Goal: Task Accomplishment & Management: Manage account settings

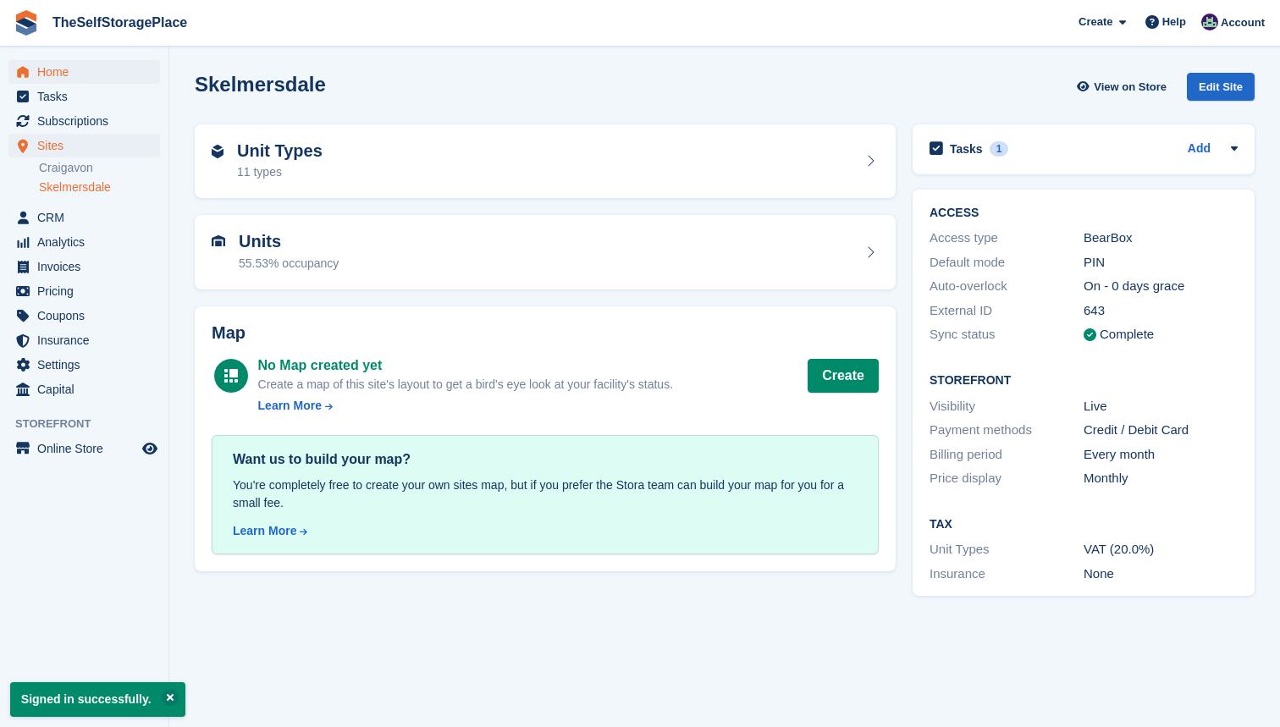
click at [68, 73] on span "Home" at bounding box center [88, 72] width 102 height 24
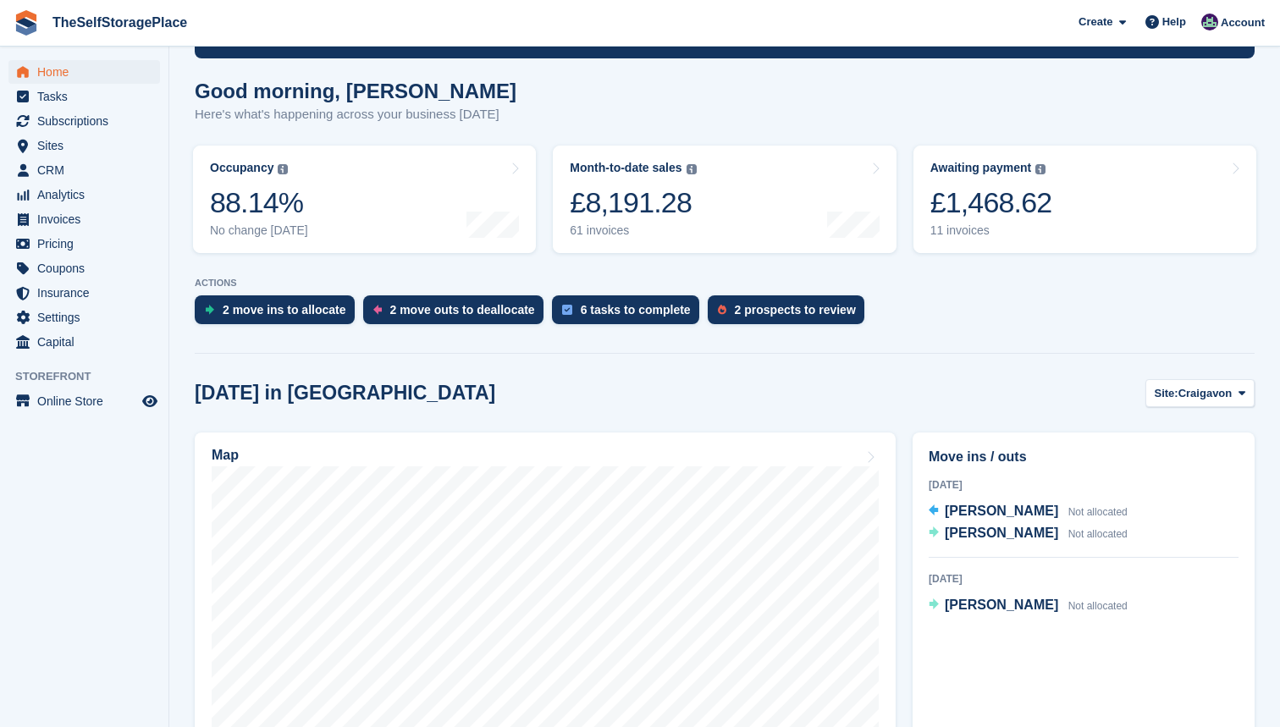
scroll to position [126, 0]
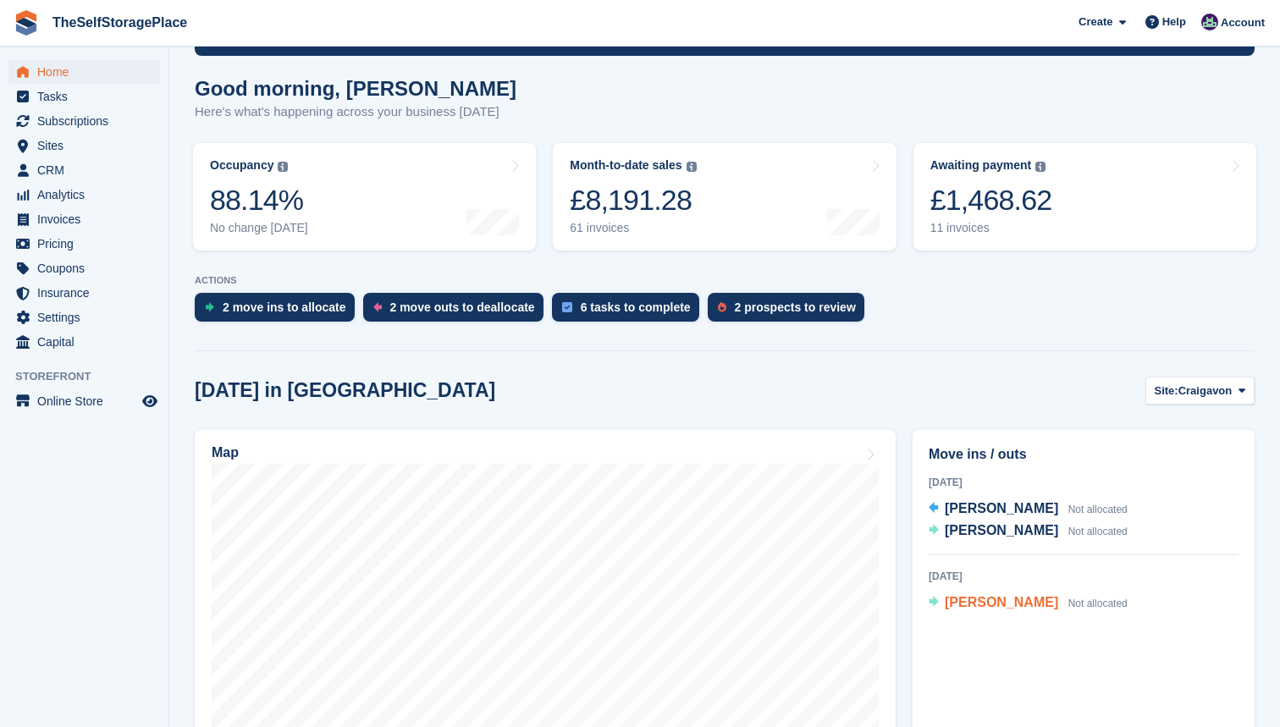
click at [1019, 604] on span "Julian mccallum" at bounding box center [1001, 602] width 113 height 14
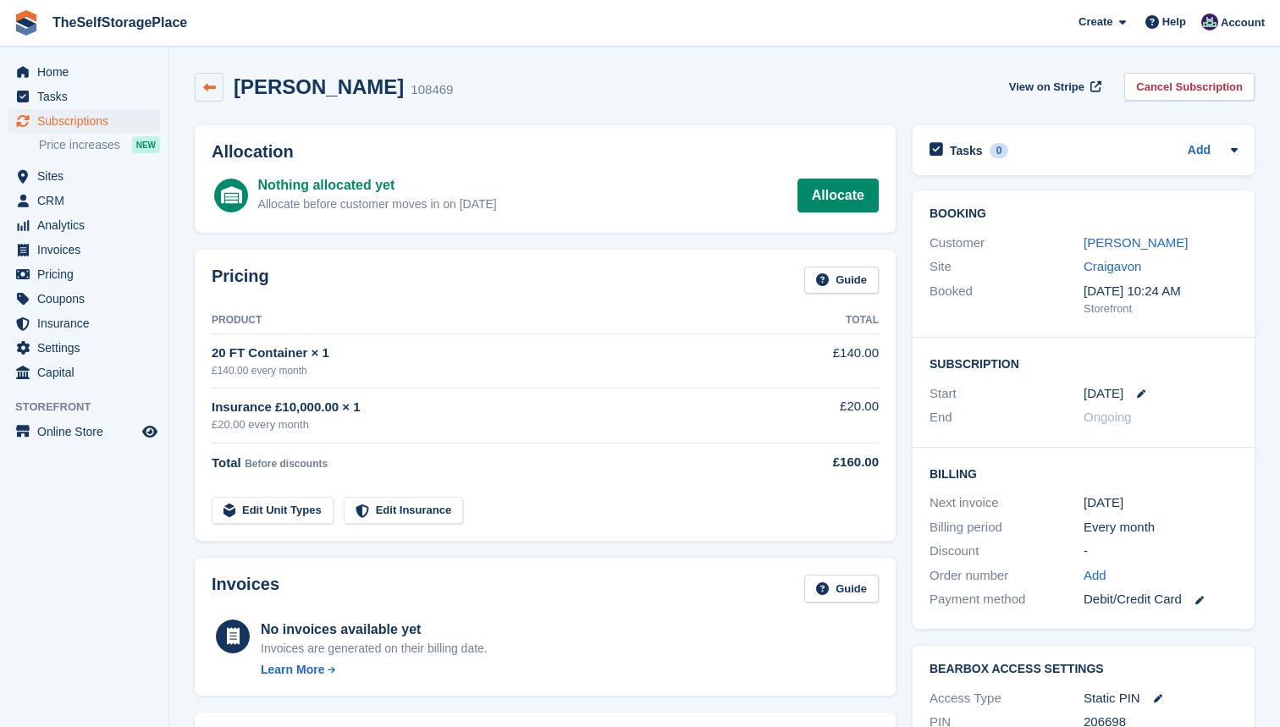
click at [197, 87] on link at bounding box center [209, 87] width 29 height 29
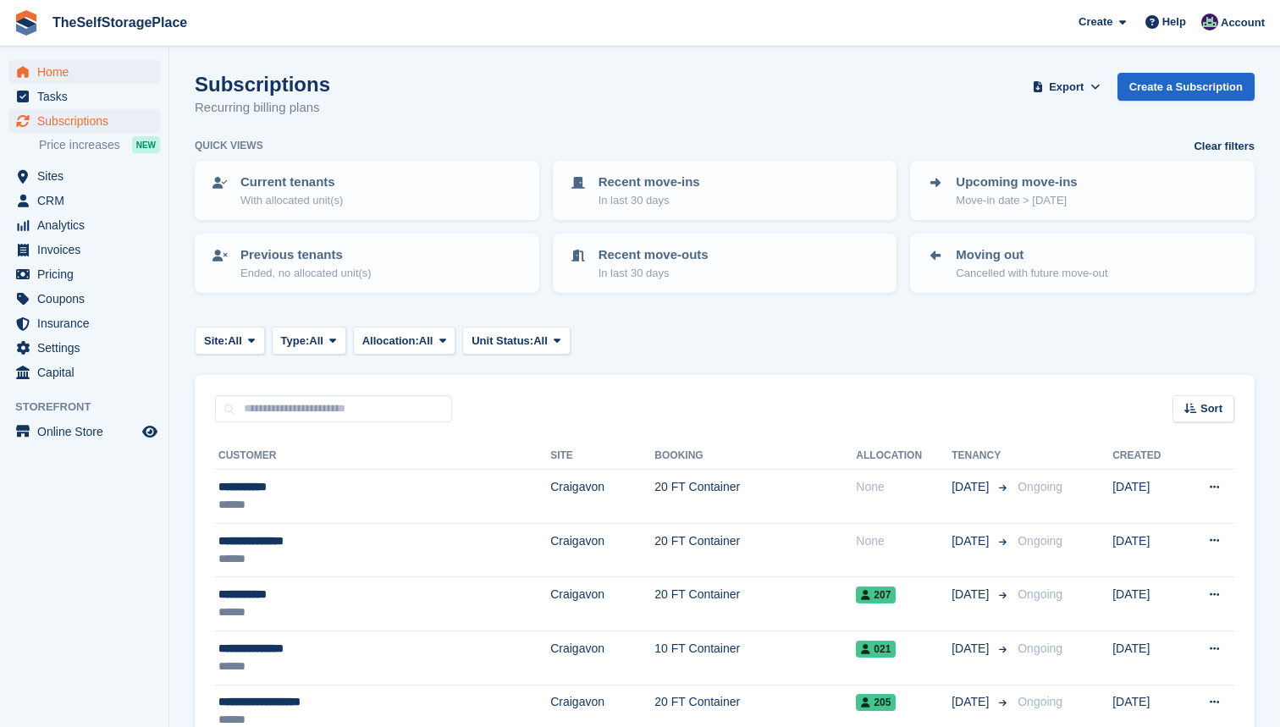
click at [66, 65] on span "Home" at bounding box center [88, 72] width 102 height 24
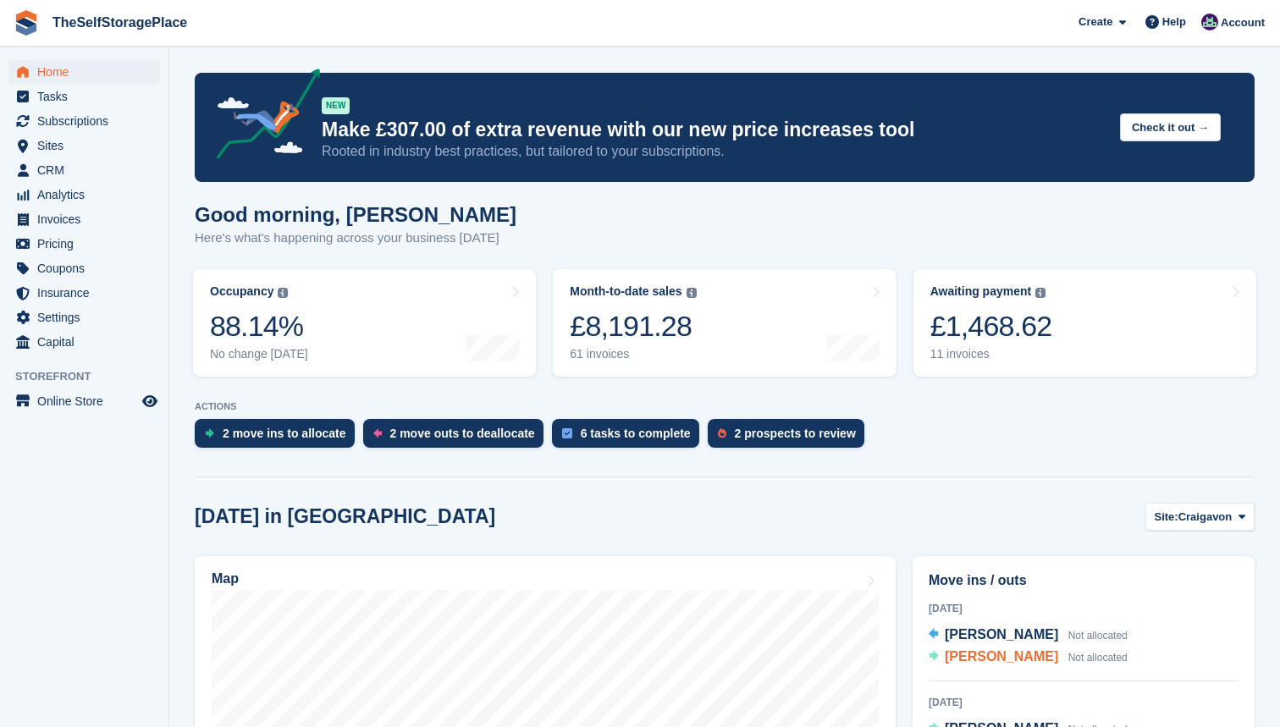
click at [979, 653] on span "Alan Morrow" at bounding box center [1001, 656] width 113 height 14
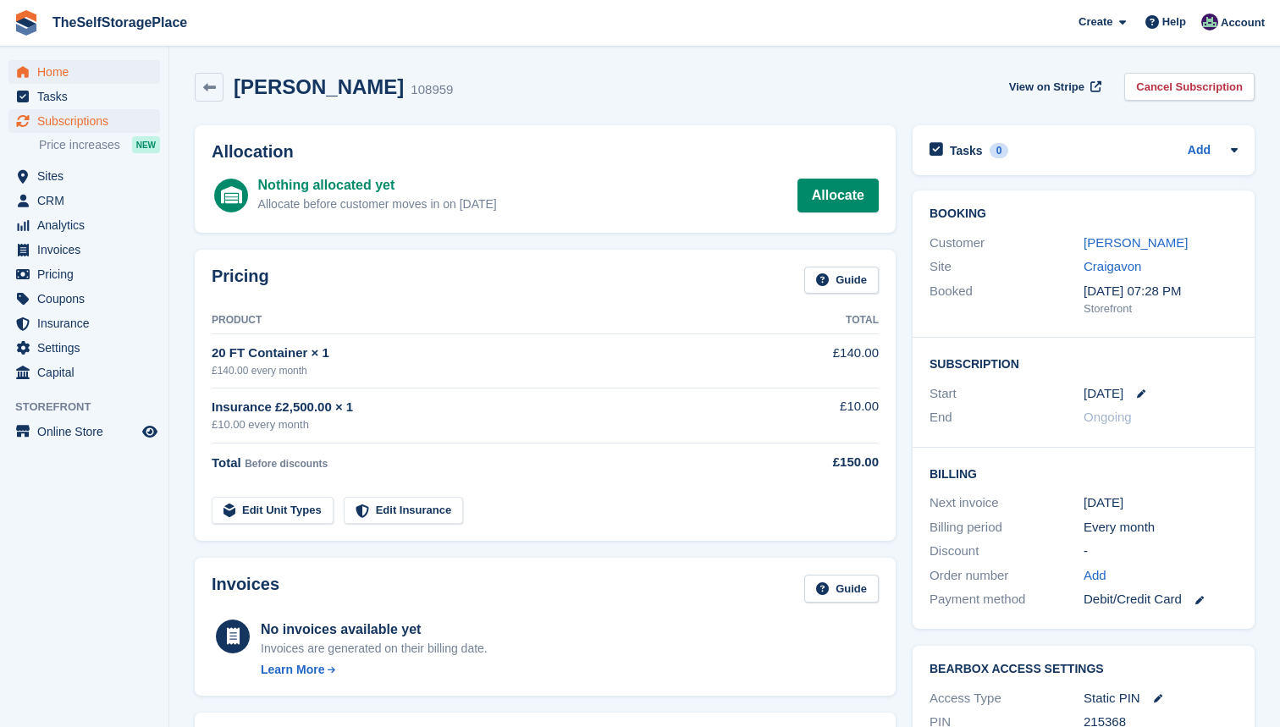
click at [64, 63] on span "Home" at bounding box center [88, 72] width 102 height 24
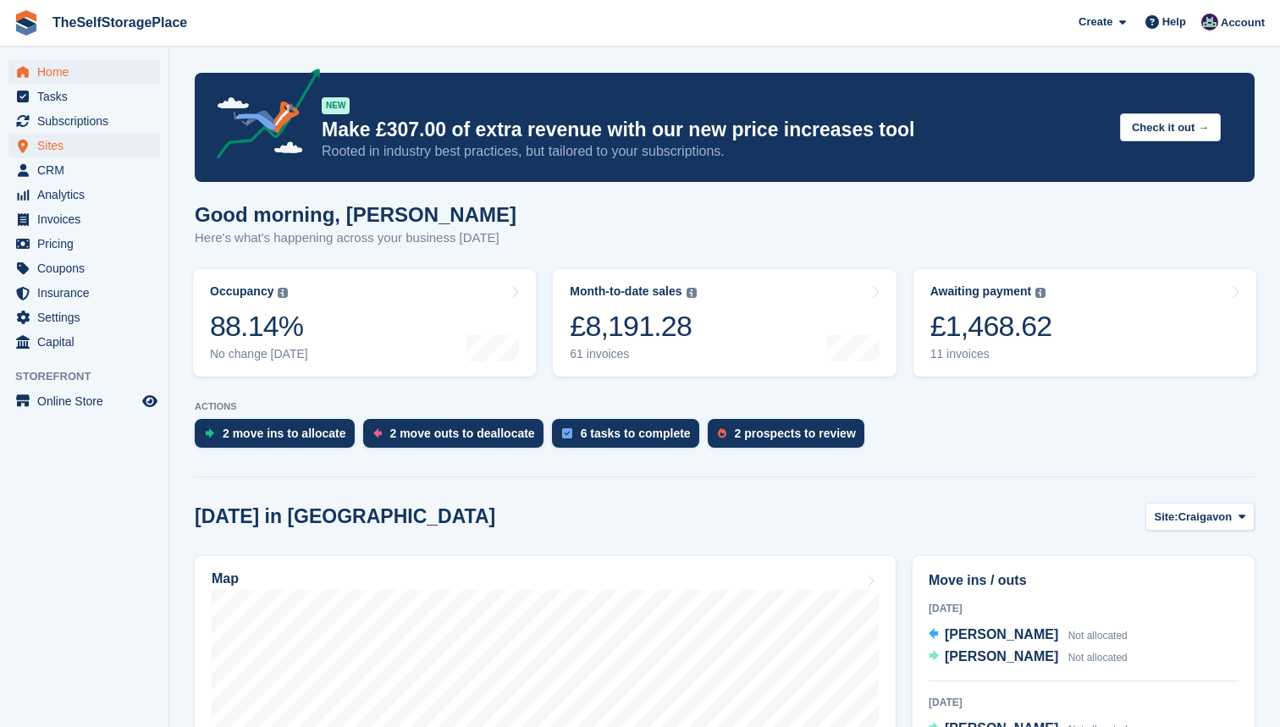
click at [69, 142] on span "Sites" at bounding box center [88, 146] width 102 height 24
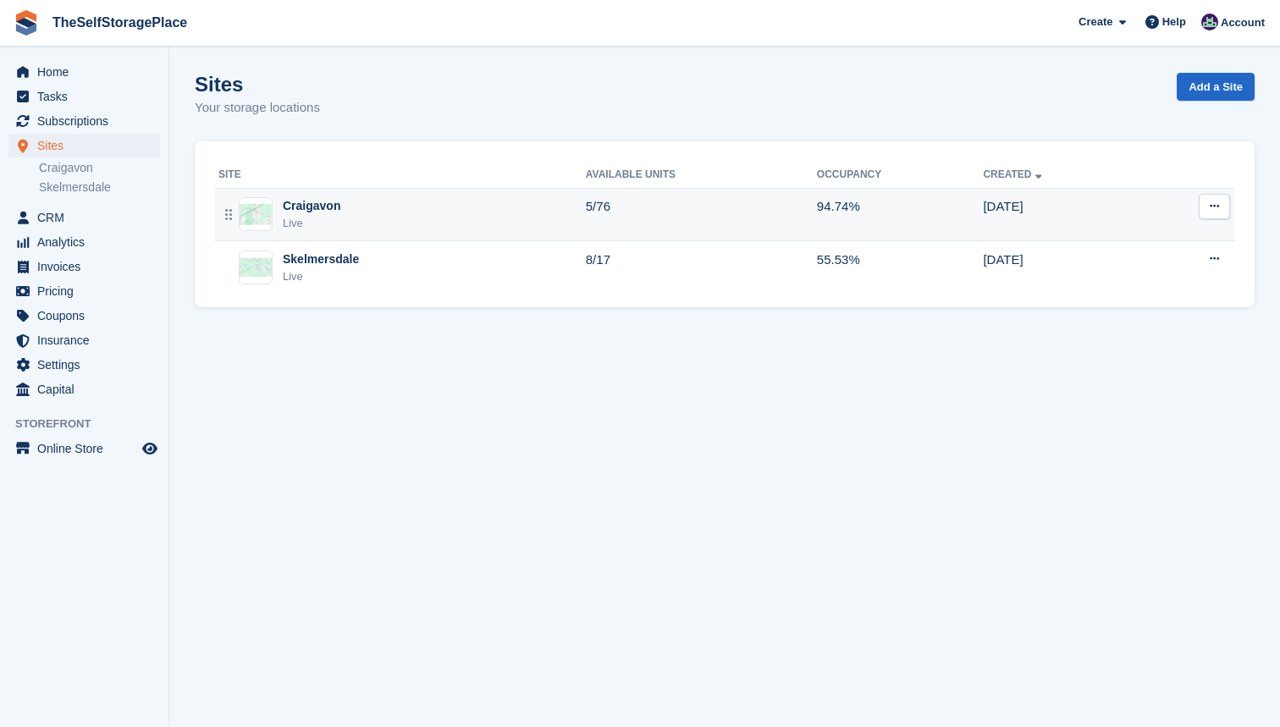
click at [378, 216] on div "Craigavon Live" at bounding box center [401, 214] width 367 height 35
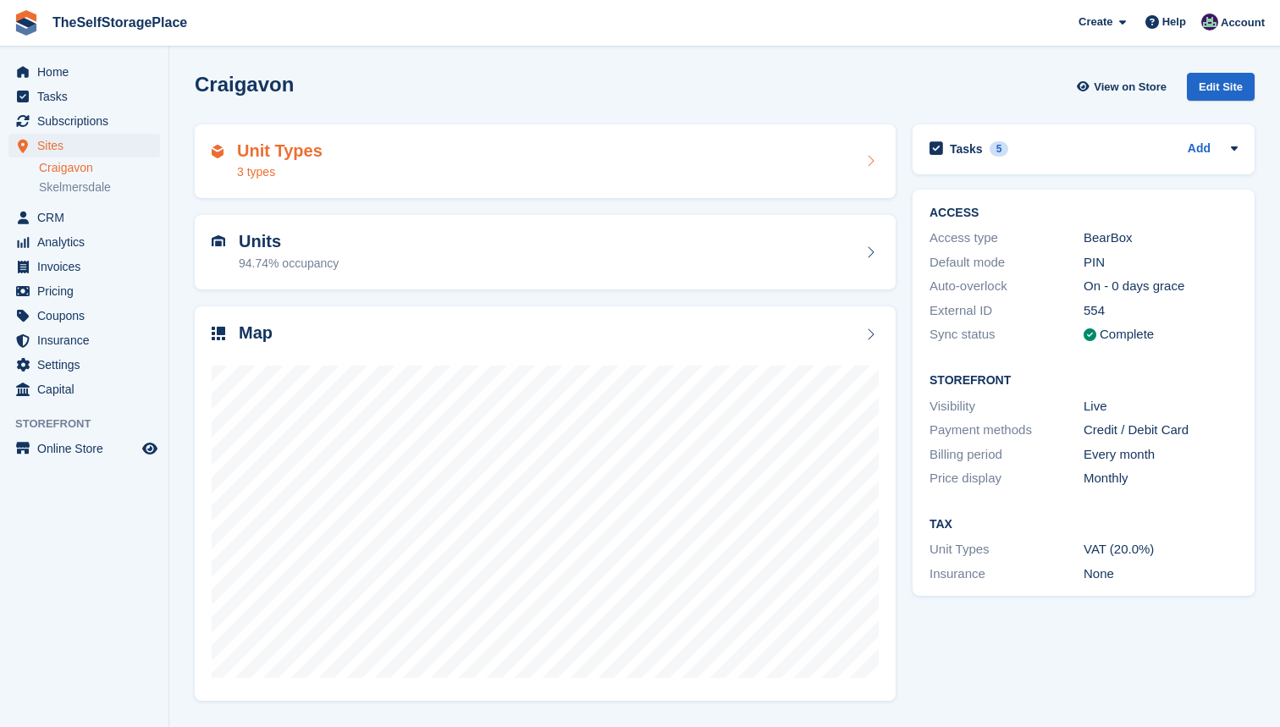
click at [429, 163] on div "Unit Types 3 types" at bounding box center [545, 161] width 667 height 41
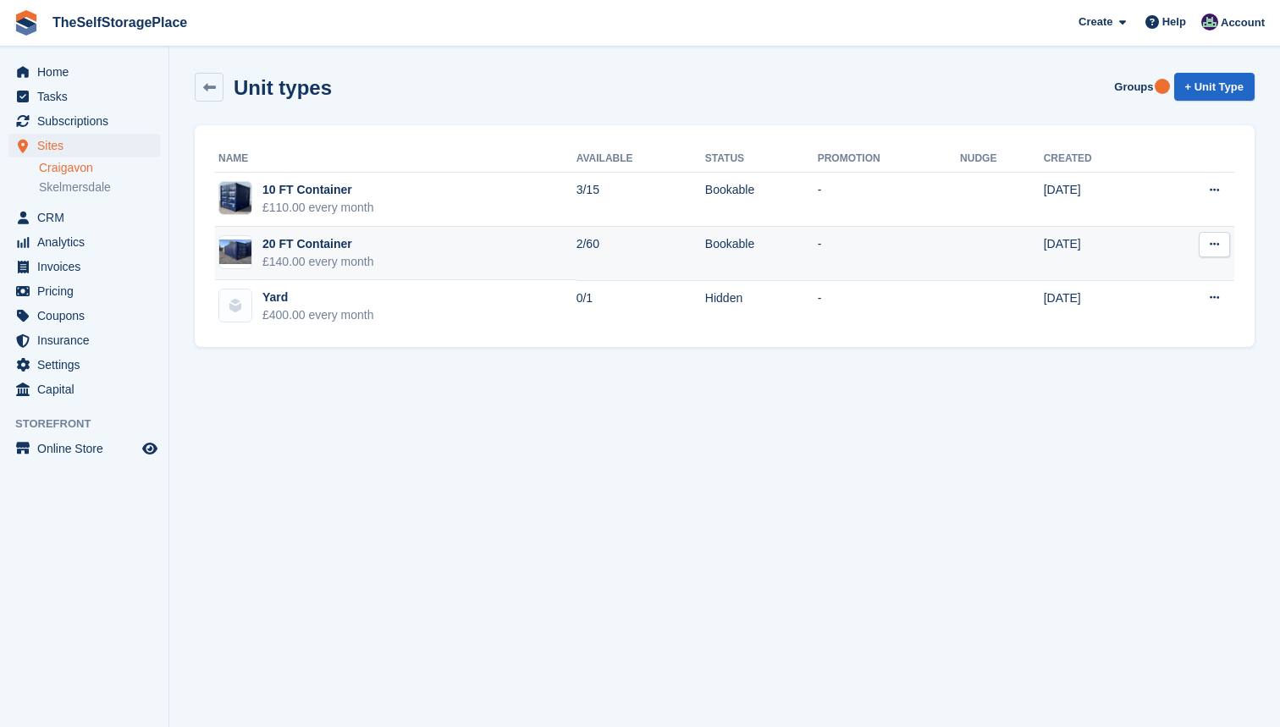
click at [445, 247] on td "20 FT Container £140.00 every month" at bounding box center [396, 254] width 362 height 54
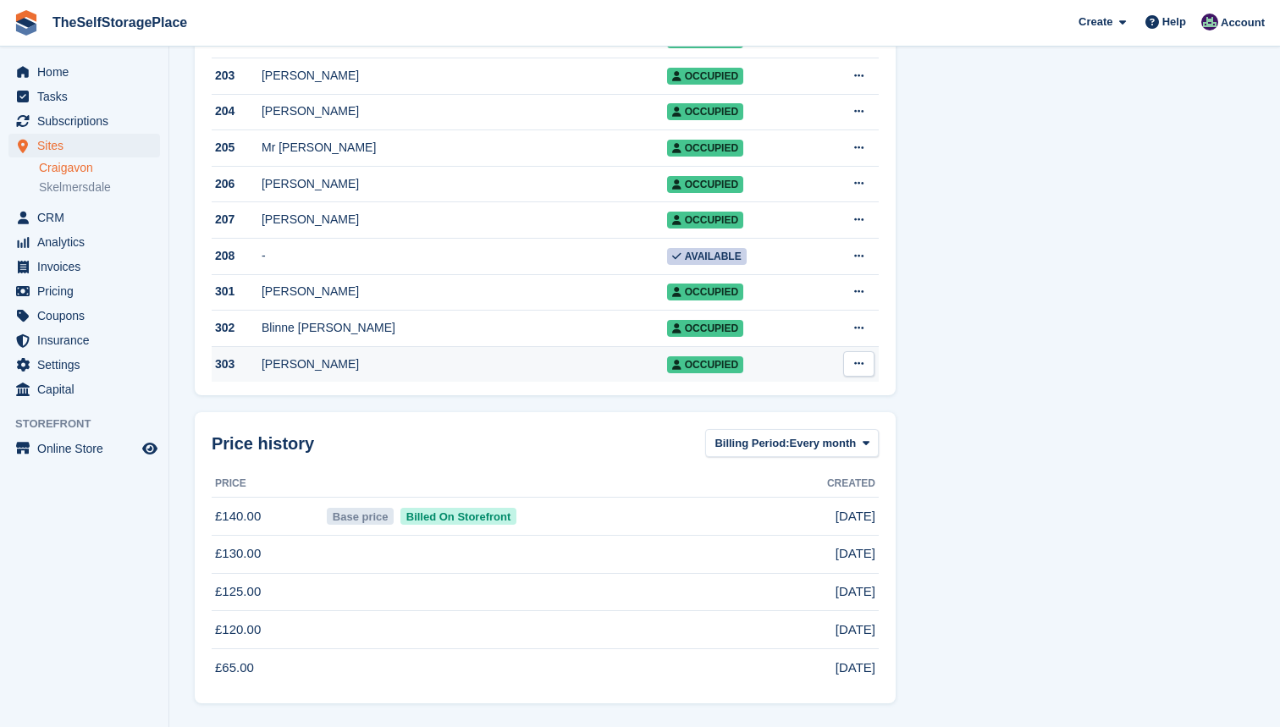
scroll to position [2167, 0]
click at [66, 80] on span "Home" at bounding box center [88, 72] width 102 height 24
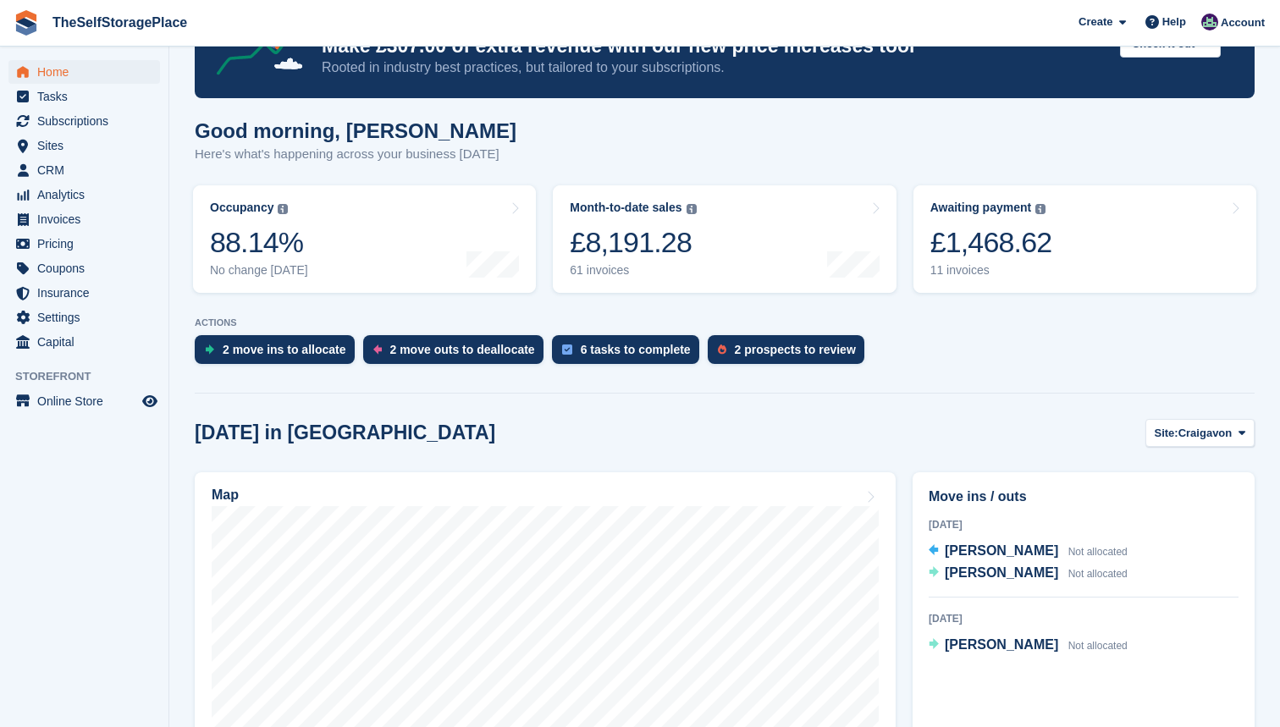
scroll to position [78, 0]
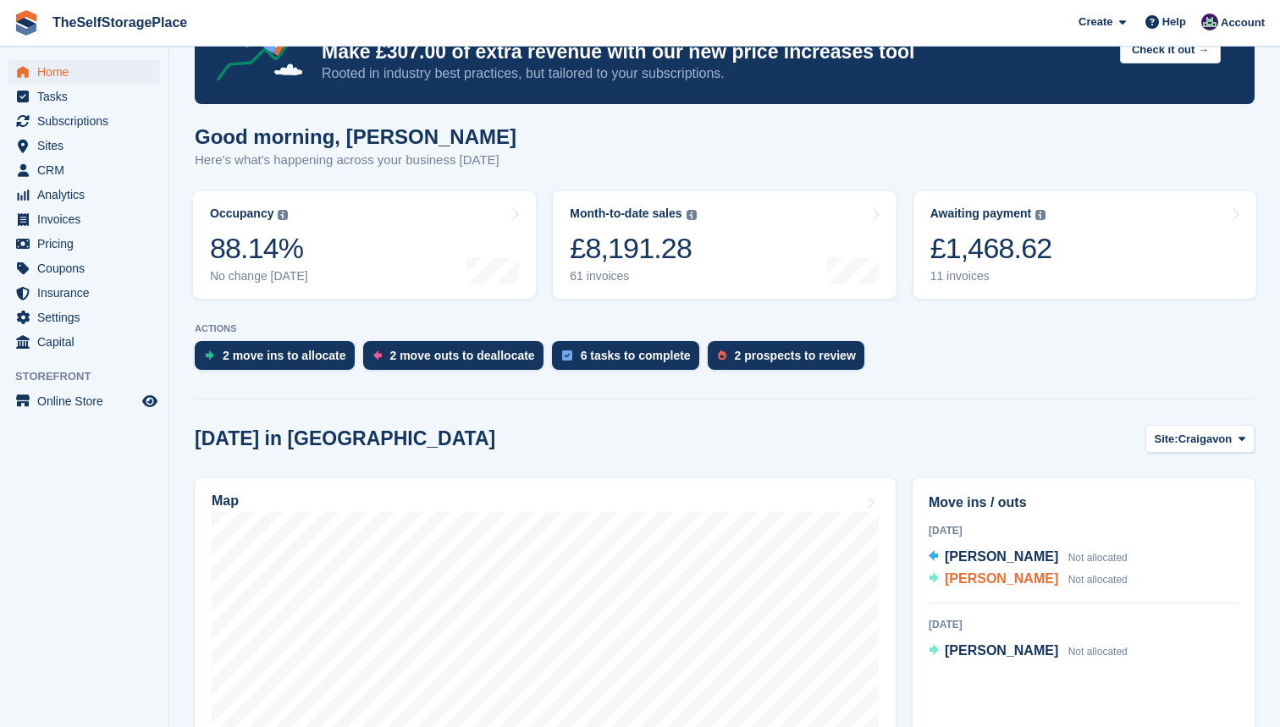
click at [988, 577] on span "[PERSON_NAME]" at bounding box center [1001, 578] width 113 height 14
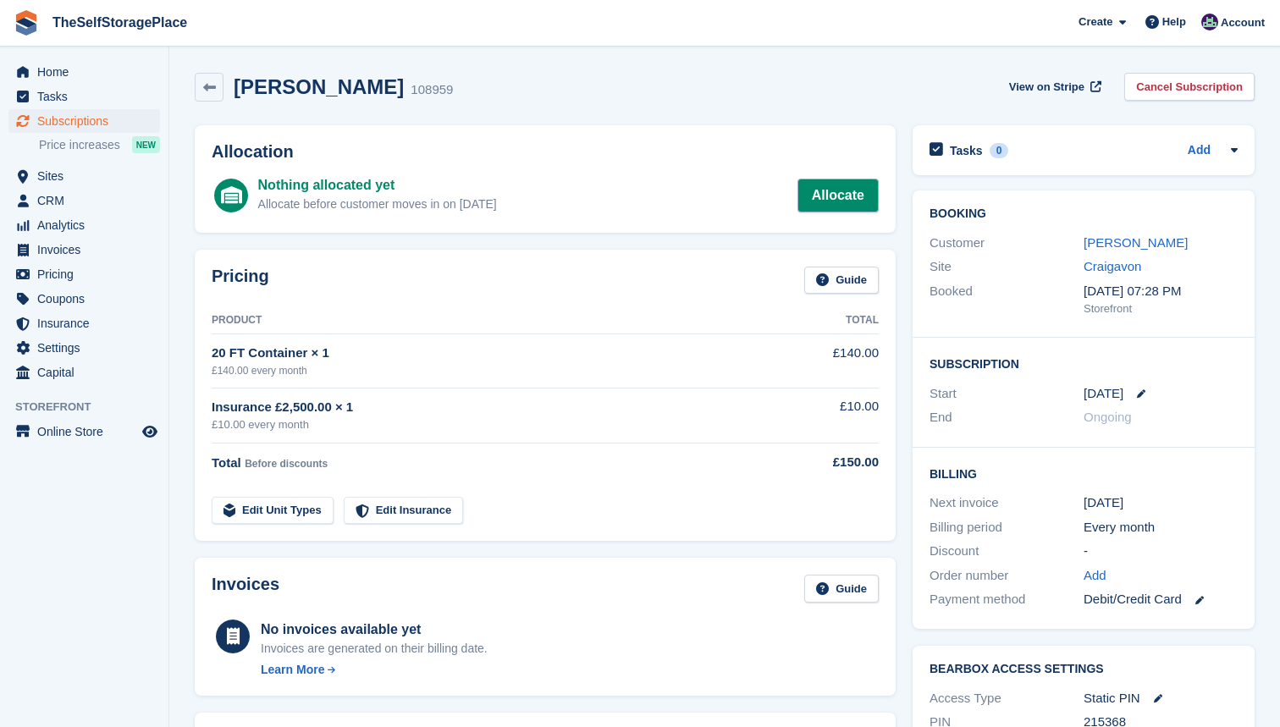
click at [835, 191] on link "Allocate" at bounding box center [838, 196] width 81 height 34
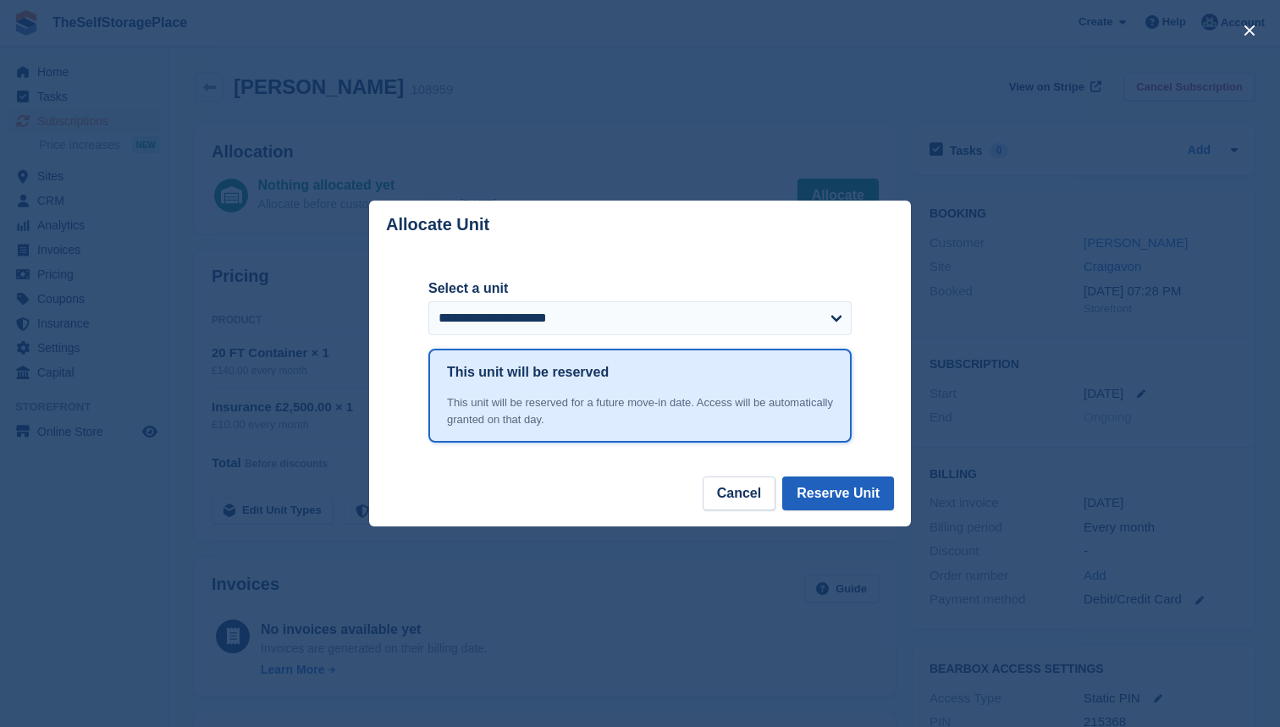
click at [862, 486] on button "Reserve Unit" at bounding box center [838, 494] width 112 height 34
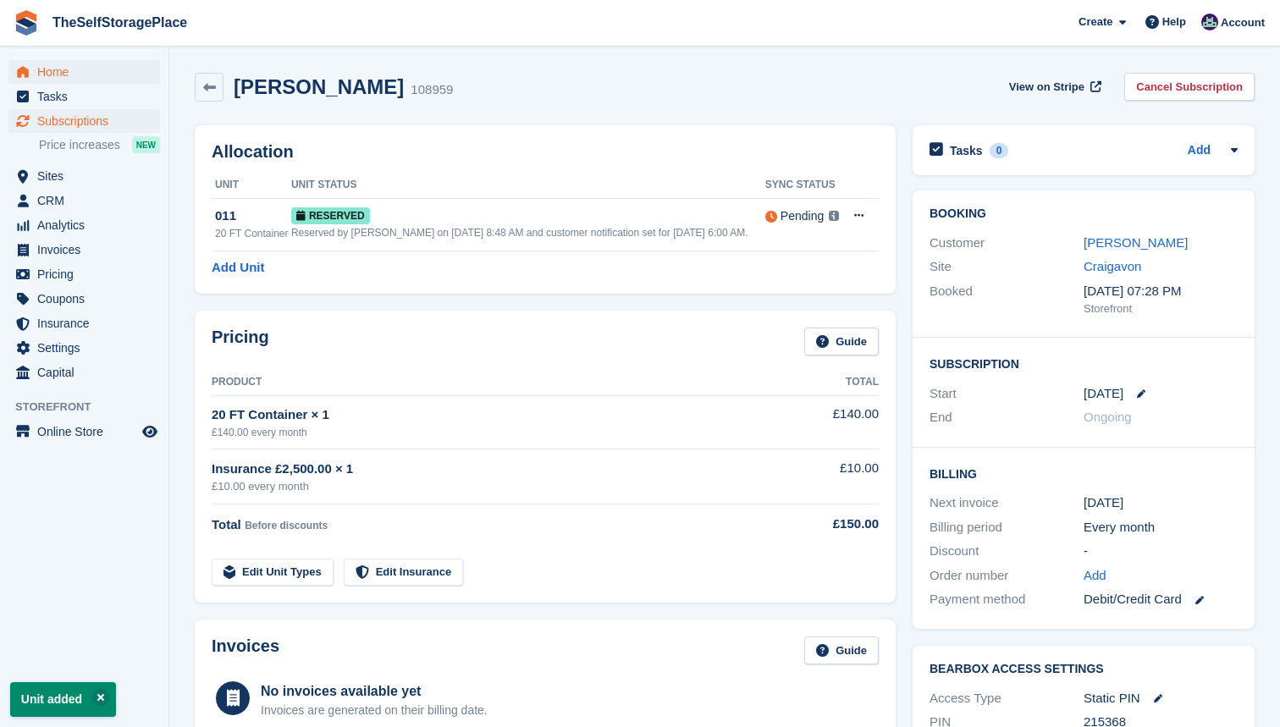
click at [47, 76] on span "Home" at bounding box center [88, 72] width 102 height 24
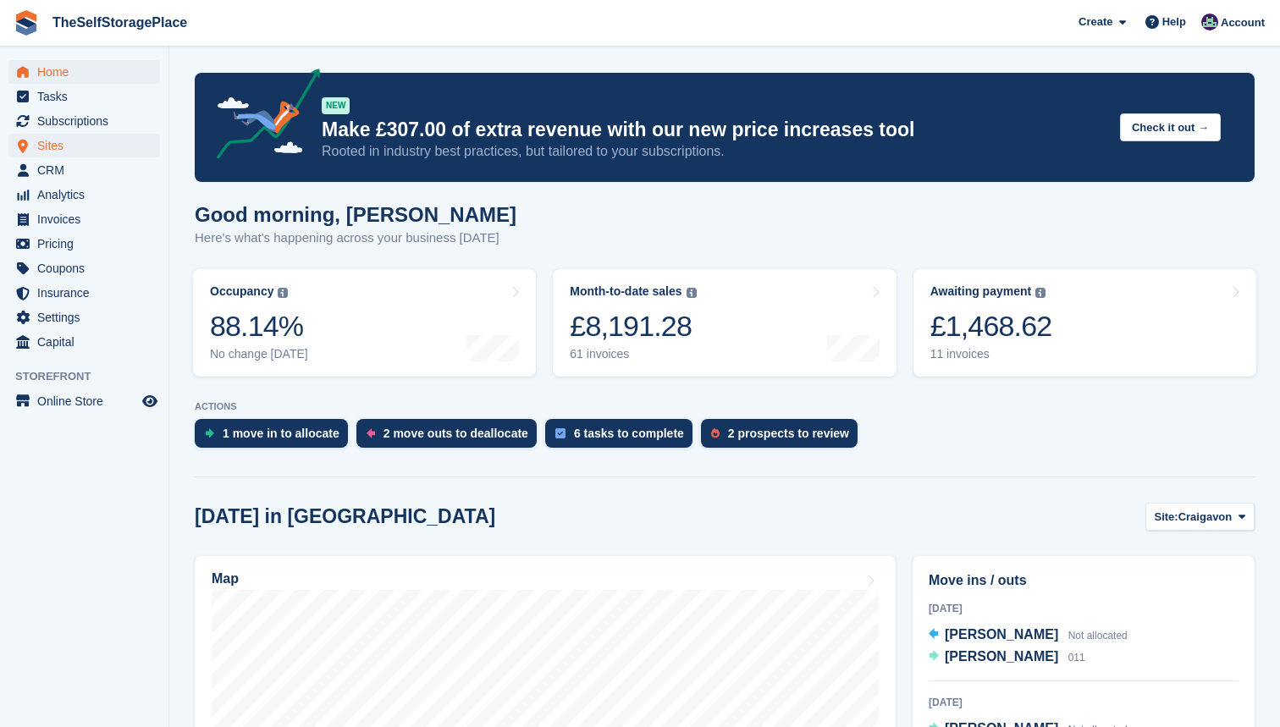
click at [59, 141] on span "Sites" at bounding box center [88, 146] width 102 height 24
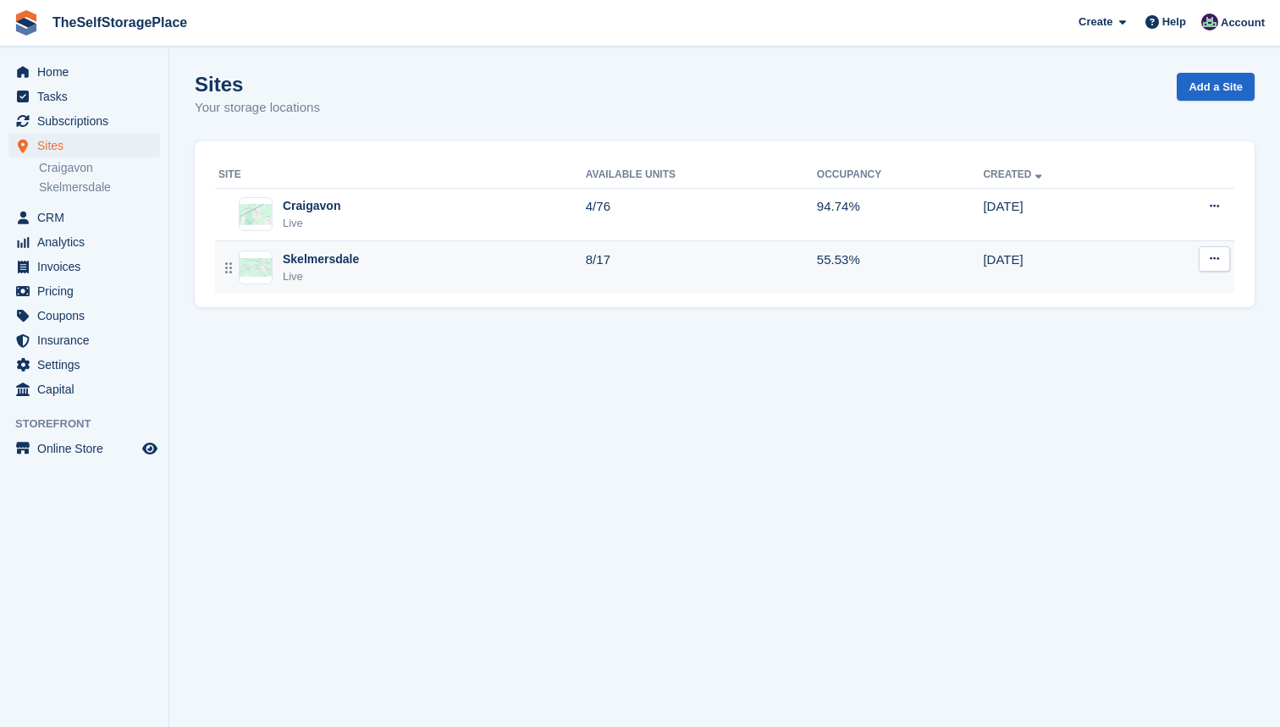
click at [481, 263] on div "Skelmersdale Live" at bounding box center [401, 268] width 367 height 35
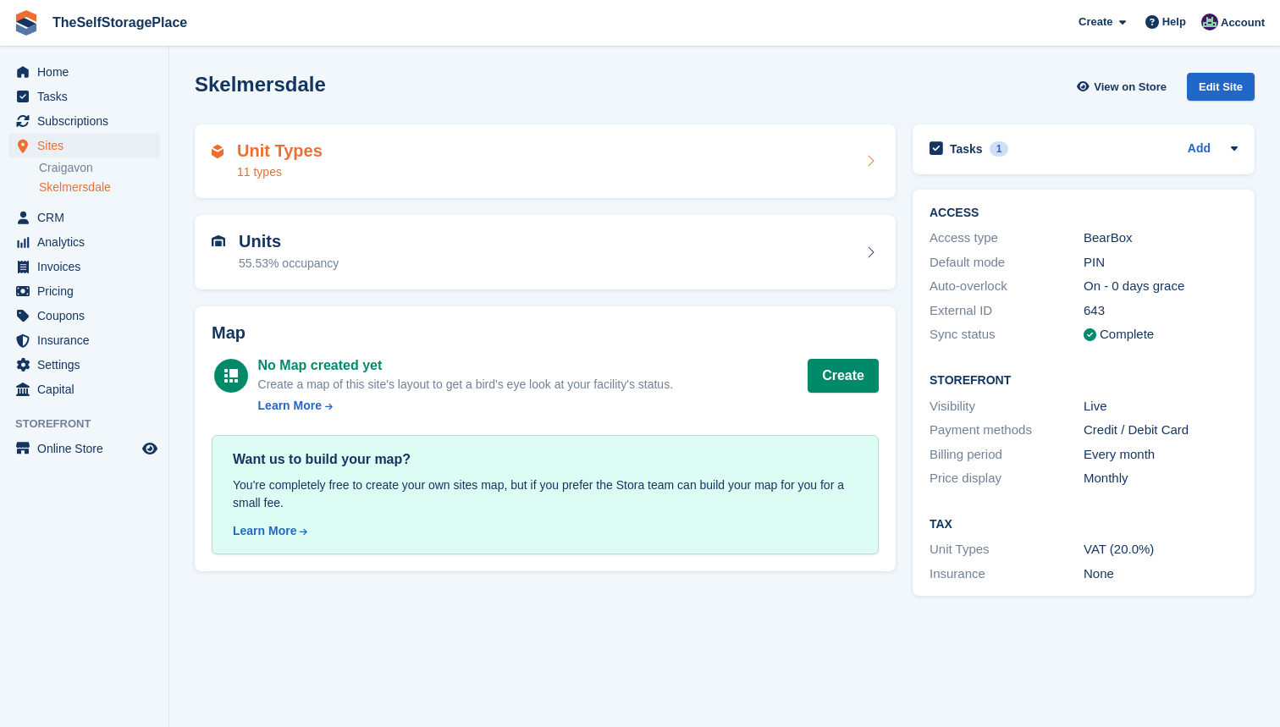
click at [493, 174] on div "Unit Types 11 types" at bounding box center [545, 161] width 667 height 41
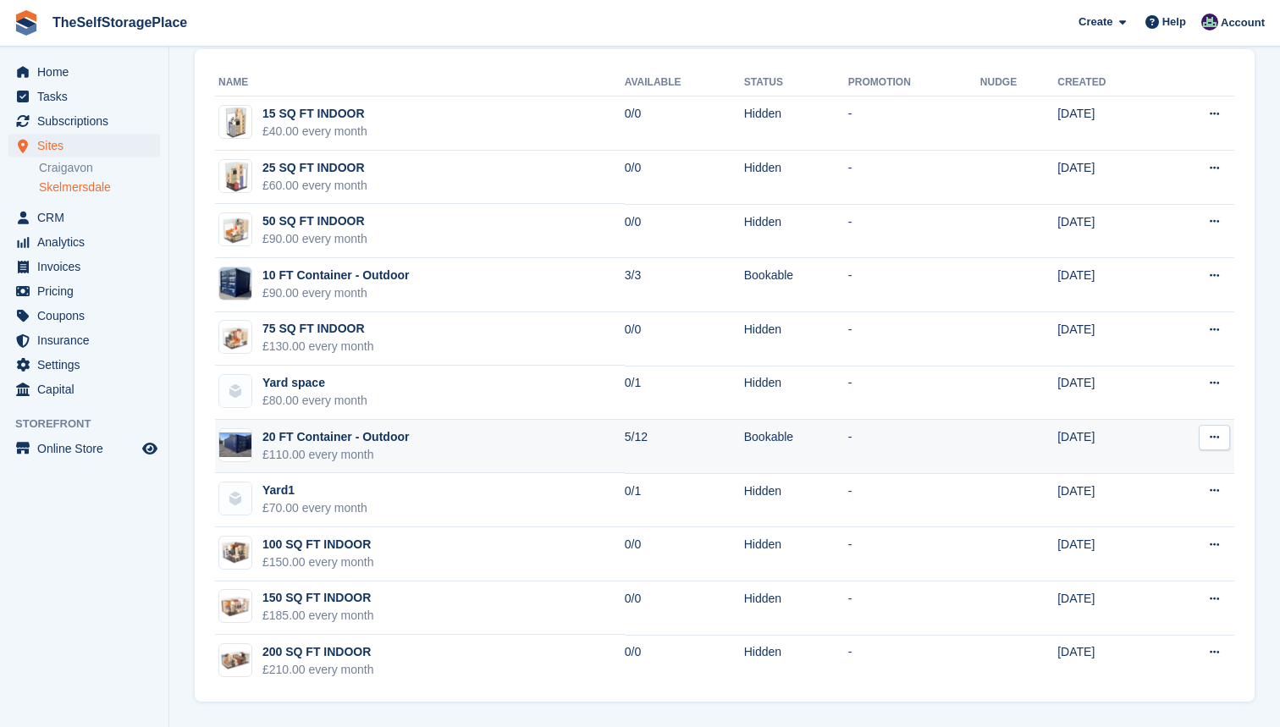
scroll to position [76, 0]
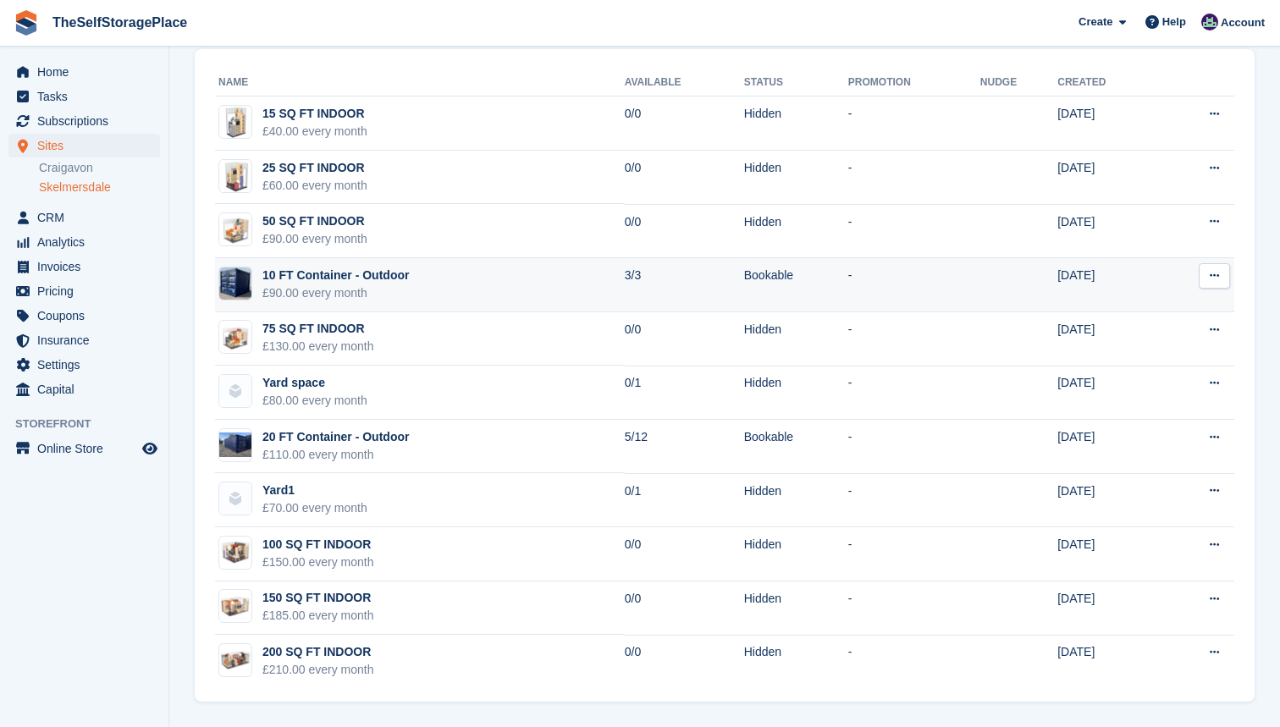
click at [450, 287] on td "10 FT Container - Outdoor £90.00 every month" at bounding box center [420, 285] width 410 height 54
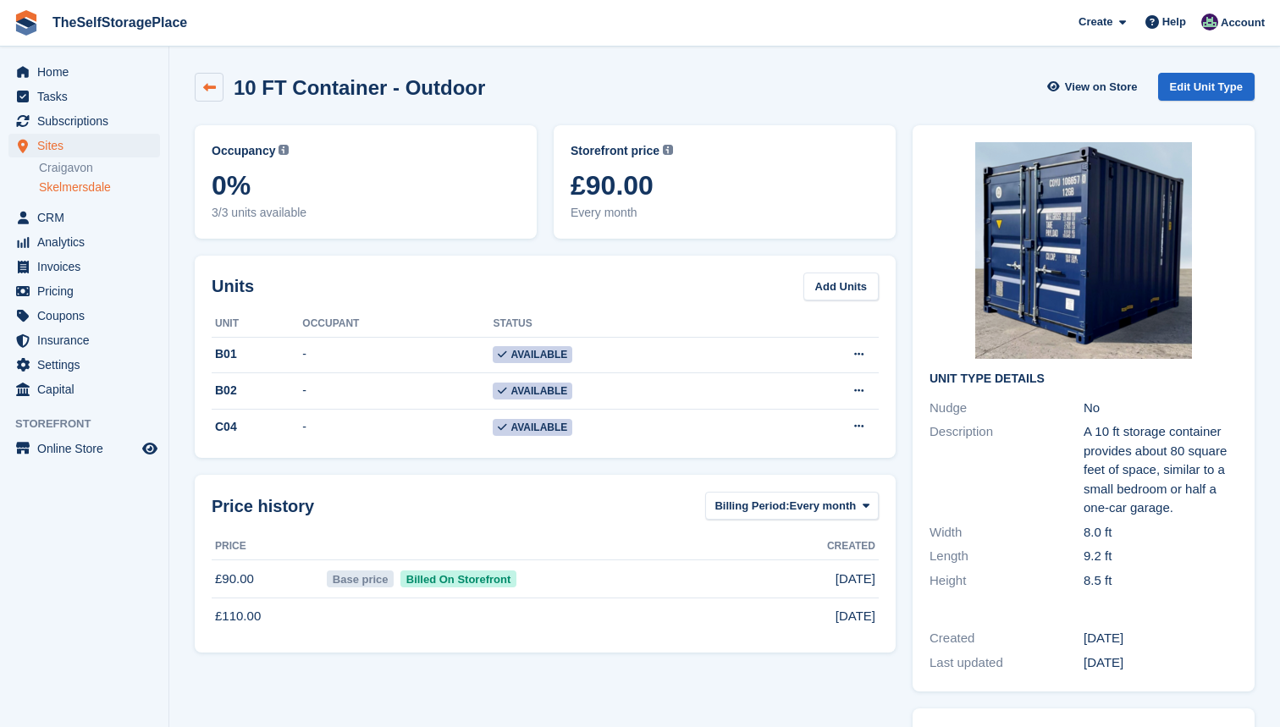
click at [197, 85] on link at bounding box center [209, 87] width 29 height 29
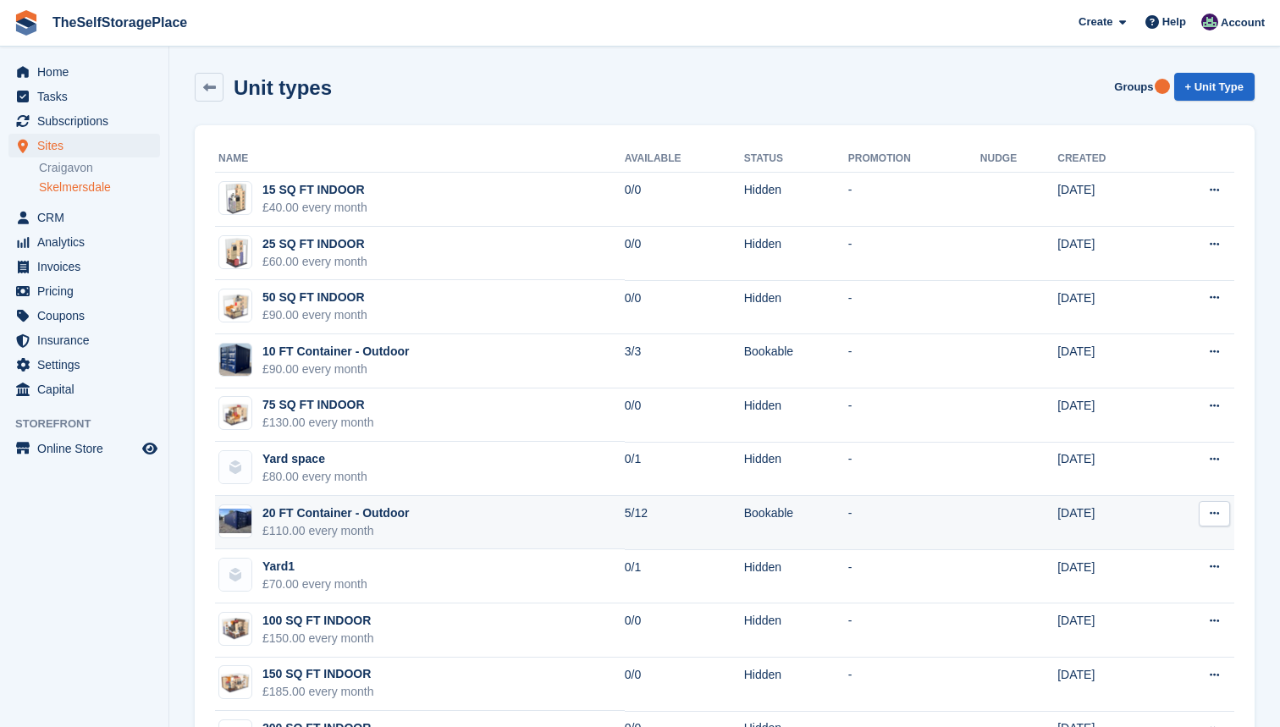
click at [544, 511] on td "20 FT Container - Outdoor £110.00 every month" at bounding box center [420, 523] width 410 height 54
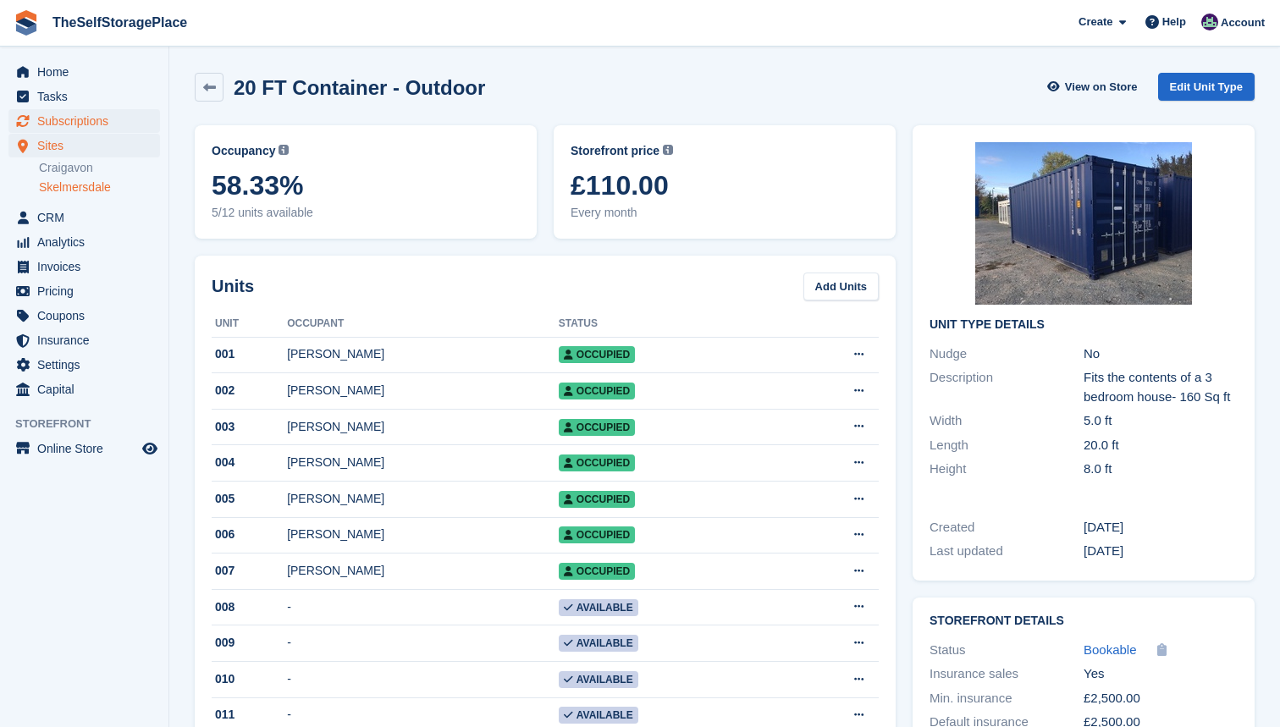
click at [69, 123] on span "Subscriptions" at bounding box center [88, 121] width 102 height 24
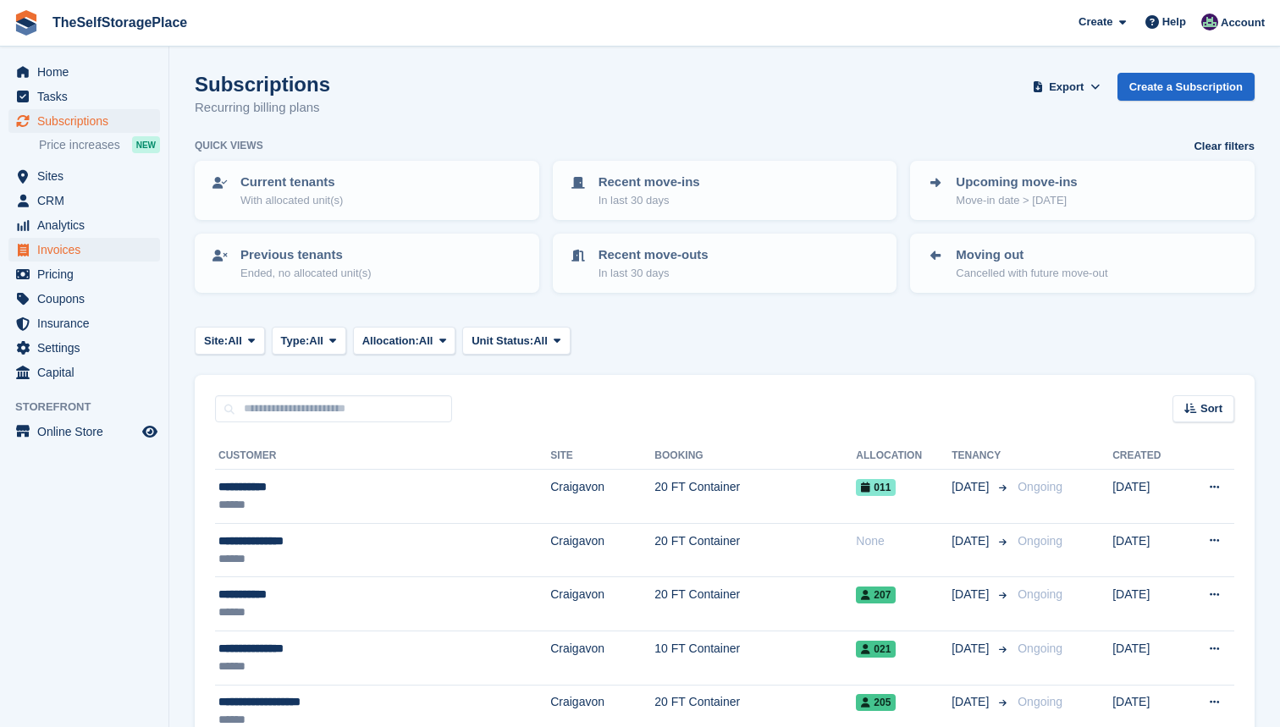
click at [70, 243] on span "Invoices" at bounding box center [88, 250] width 102 height 24
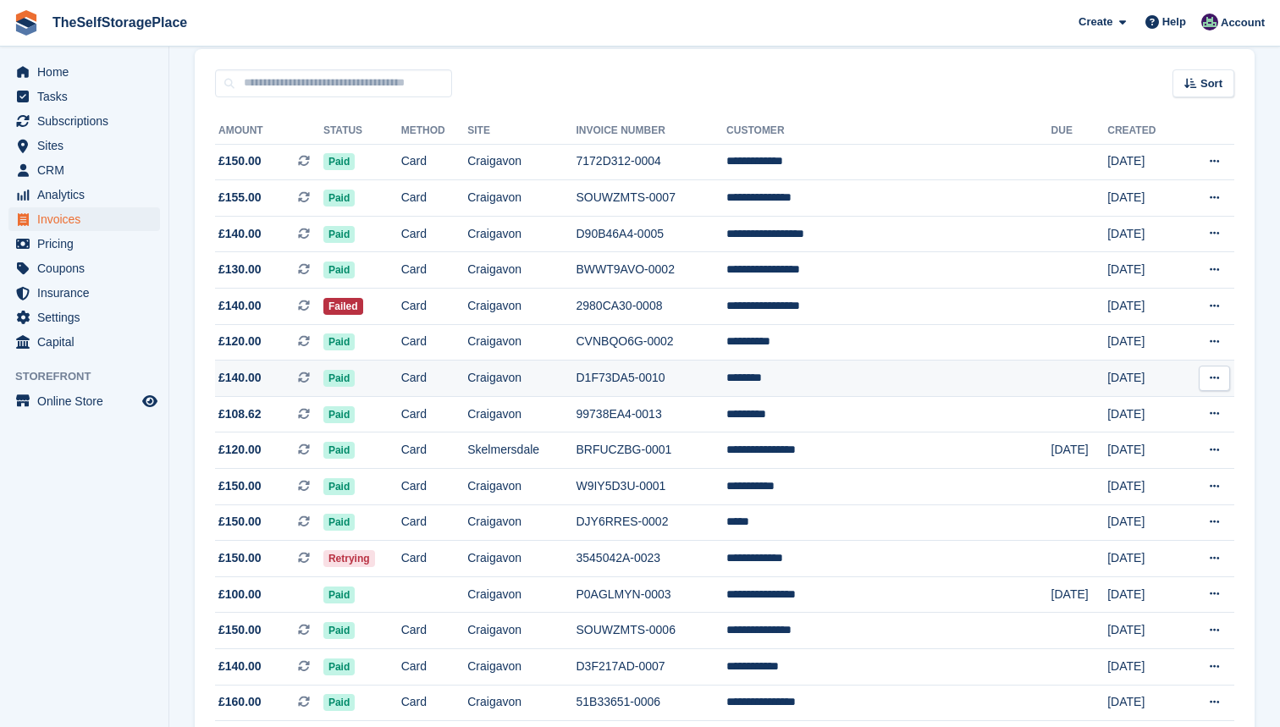
scroll to position [160, 0]
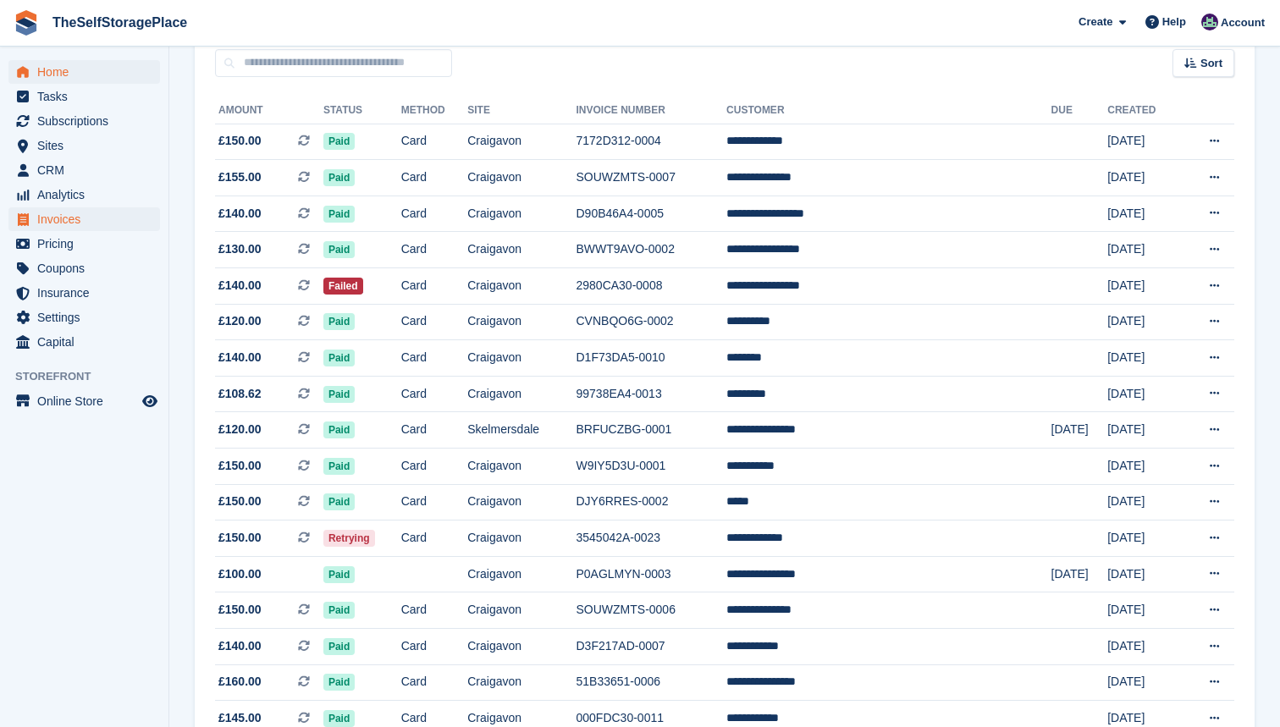
click at [75, 80] on span "Home" at bounding box center [88, 72] width 102 height 24
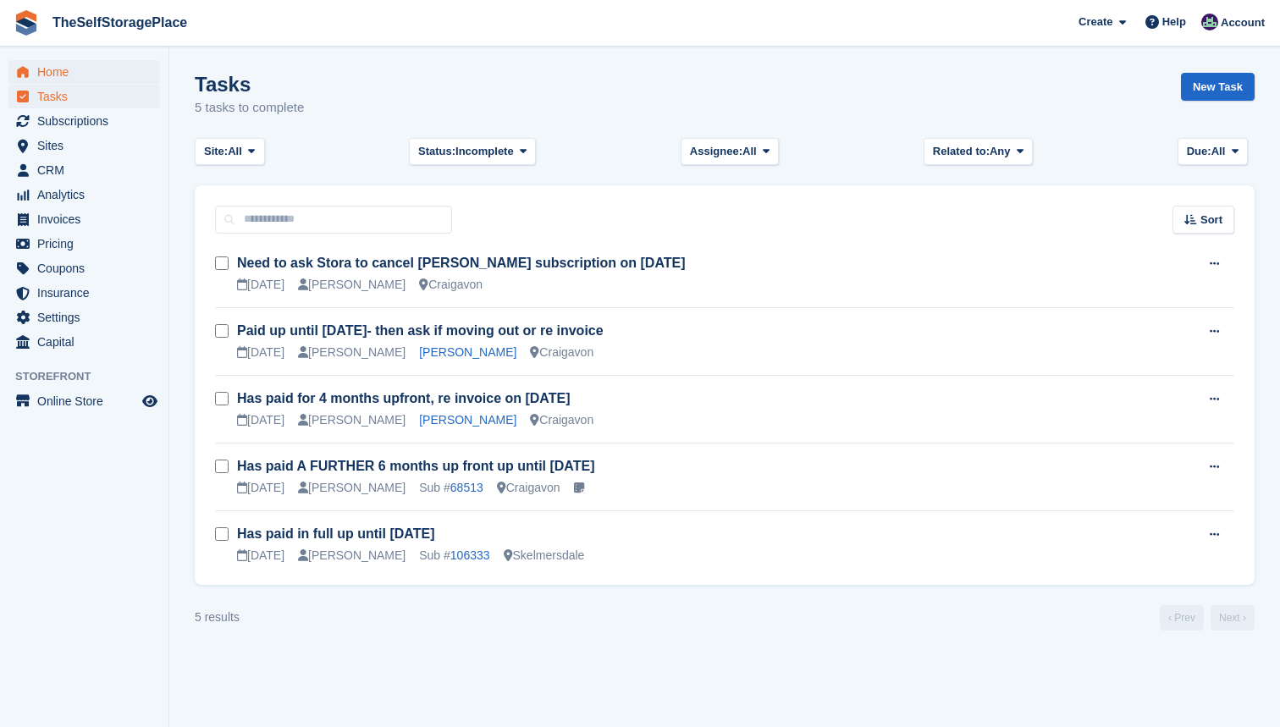
click at [78, 64] on span "Home" at bounding box center [88, 72] width 102 height 24
